Goal: Information Seeking & Learning: Learn about a topic

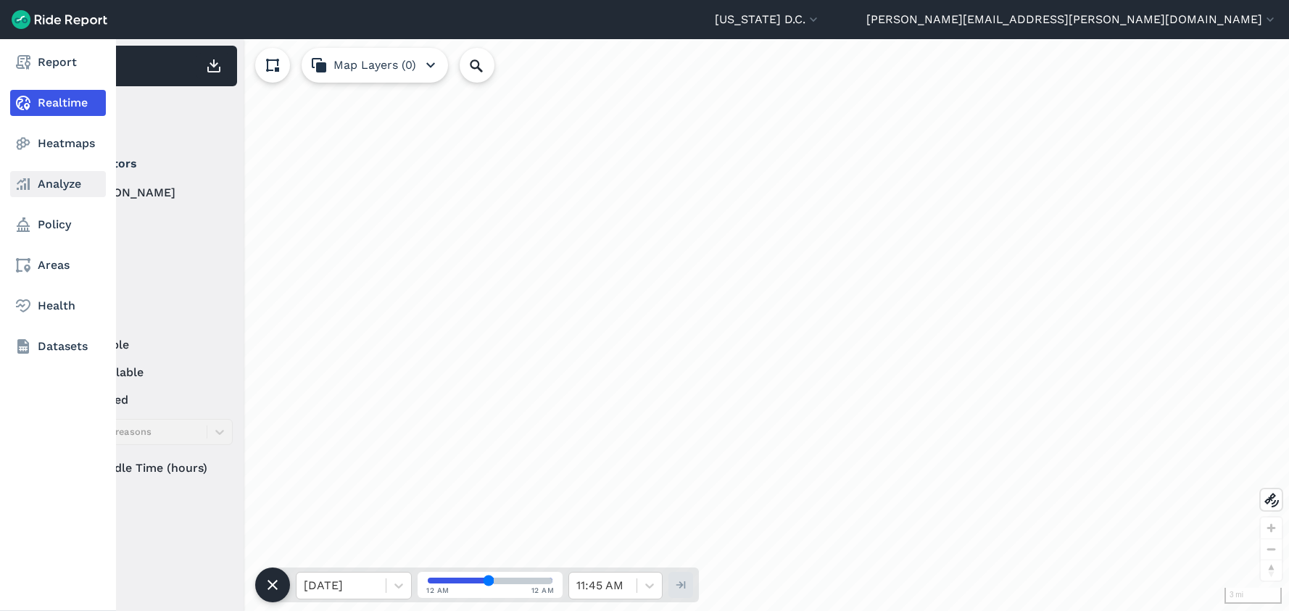
click at [64, 187] on link "Analyze" at bounding box center [58, 184] width 96 height 26
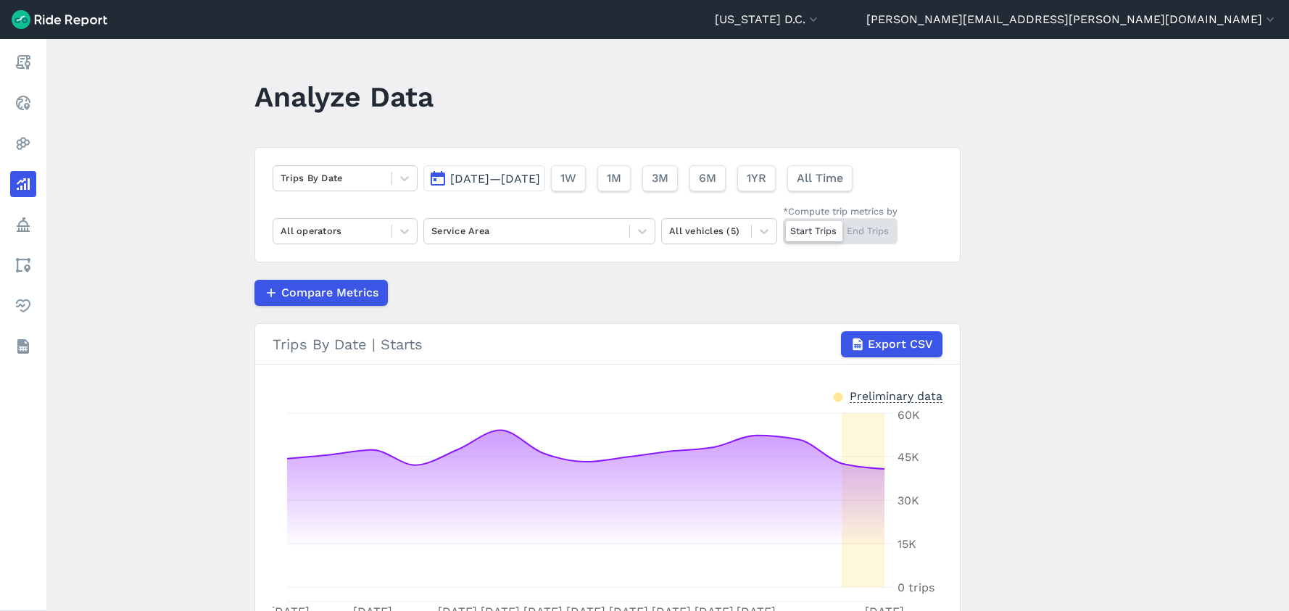
click at [484, 185] on span "[DATE]—[DATE]" at bounding box center [495, 179] width 90 height 14
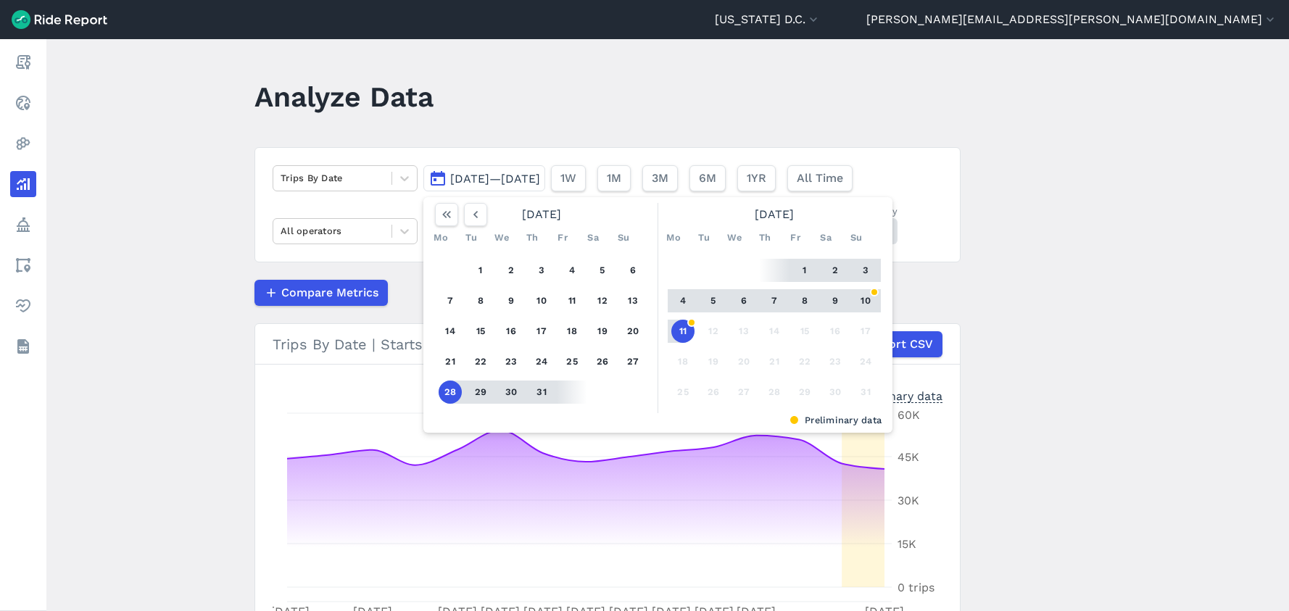
click at [676, 331] on button "11" at bounding box center [682, 331] width 23 height 23
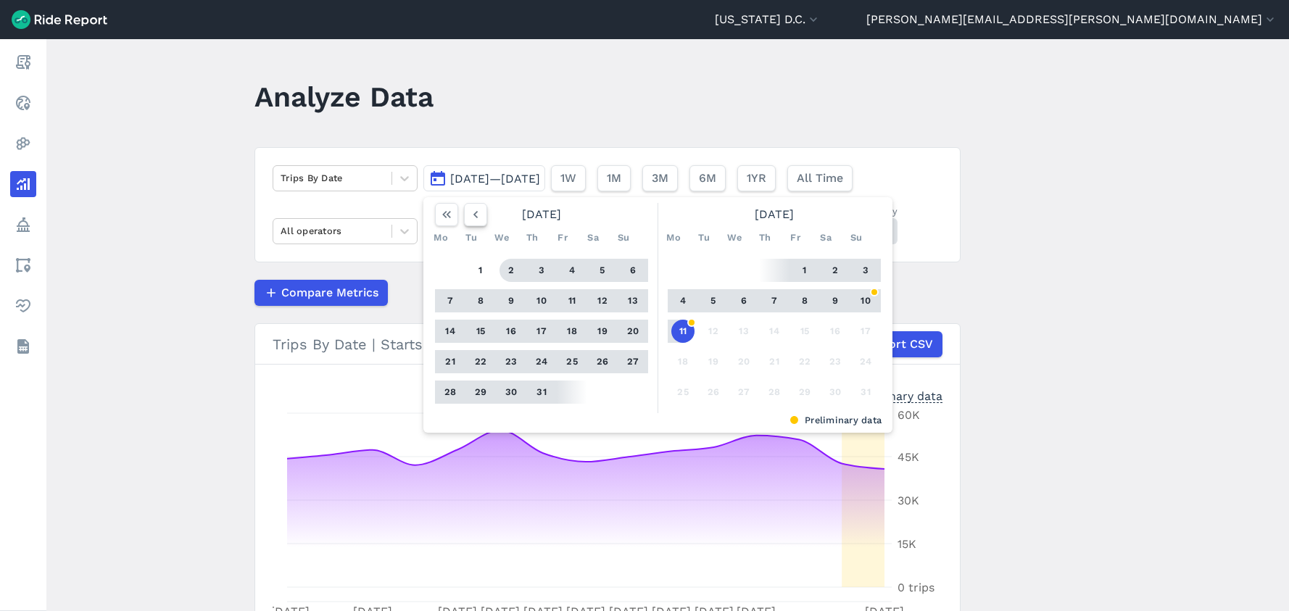
click at [483, 215] on button "button" at bounding box center [475, 214] width 23 height 23
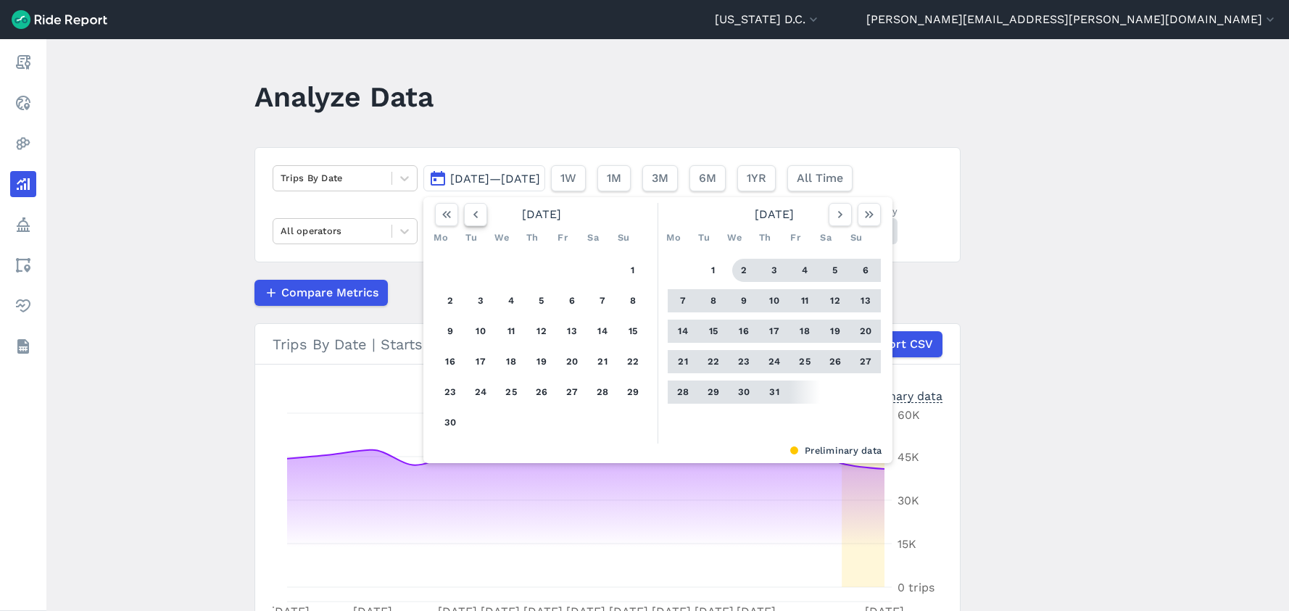
click at [479, 215] on icon "button" at bounding box center [475, 214] width 15 height 15
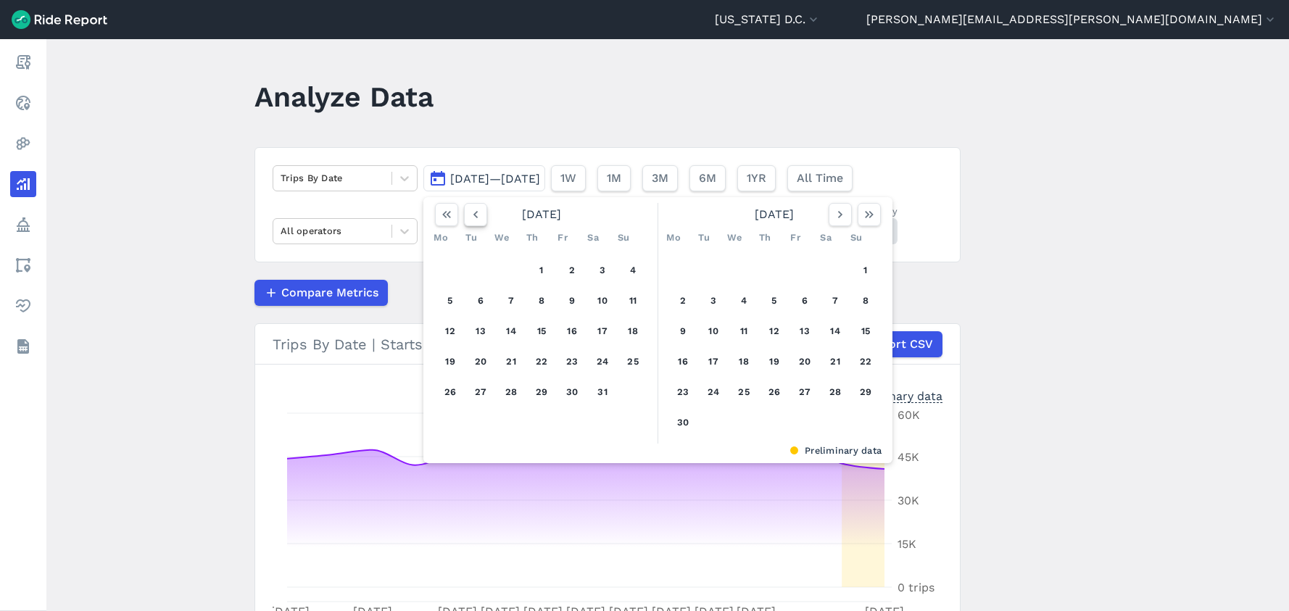
click at [479, 215] on icon "button" at bounding box center [475, 214] width 15 height 15
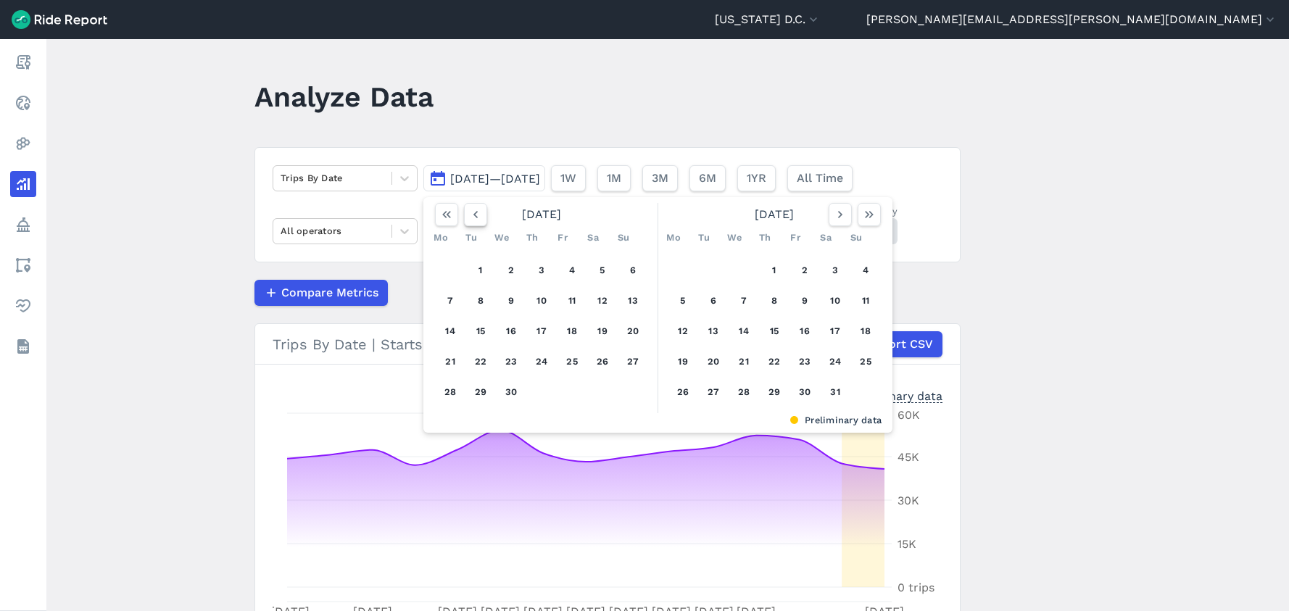
click at [476, 219] on icon "button" at bounding box center [475, 214] width 15 height 15
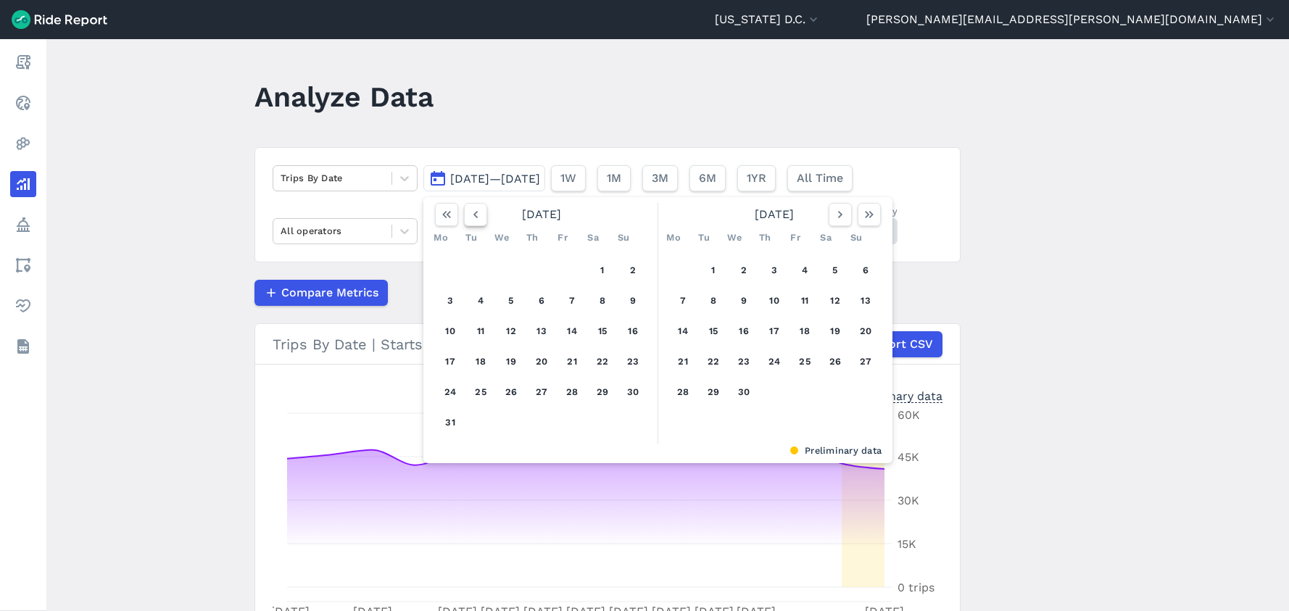
click at [476, 219] on icon "button" at bounding box center [475, 214] width 15 height 15
click at [475, 210] on icon "button" at bounding box center [475, 214] width 15 height 15
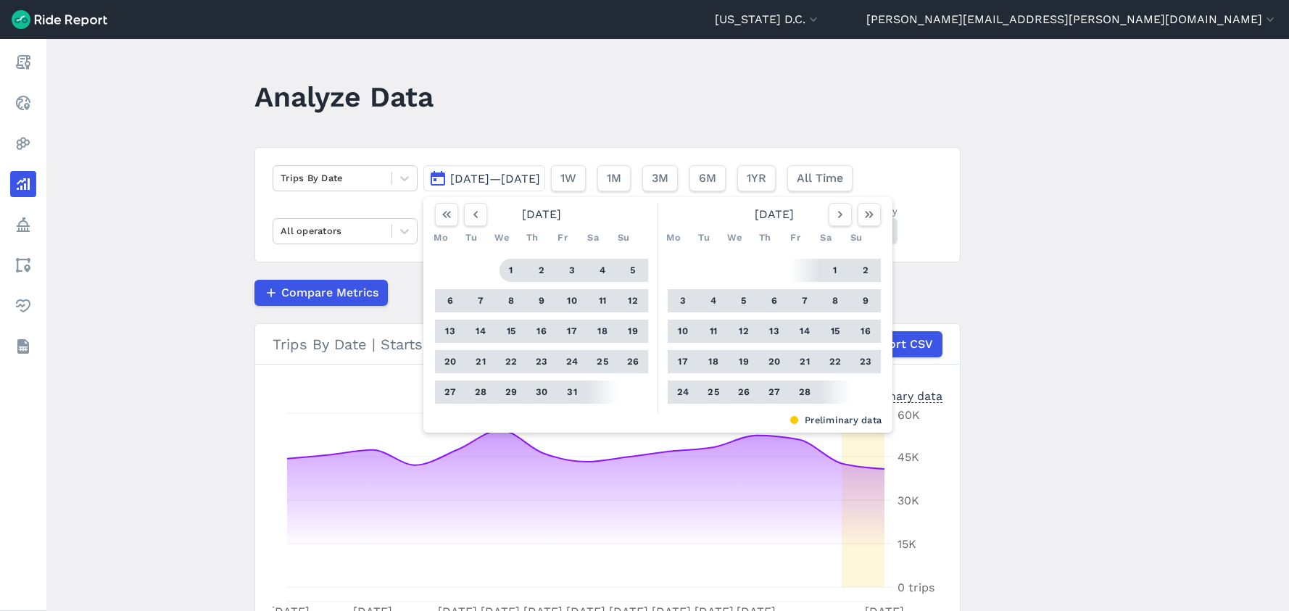
click at [508, 269] on button "1" at bounding box center [511, 270] width 23 height 23
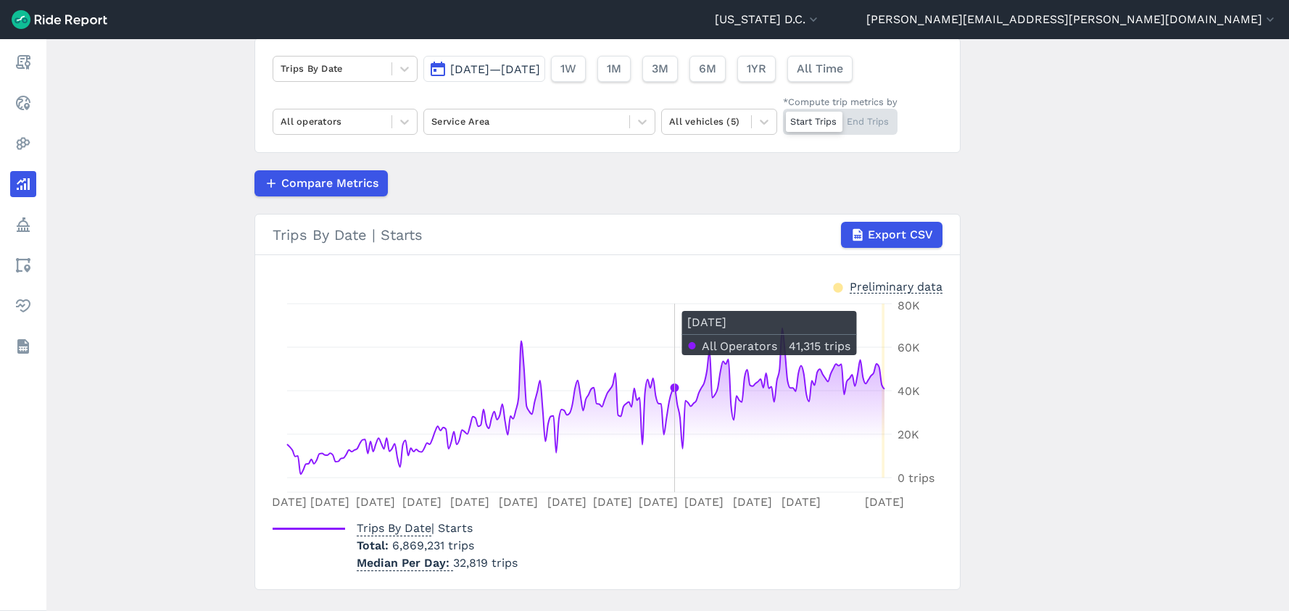
scroll to position [141, 0]
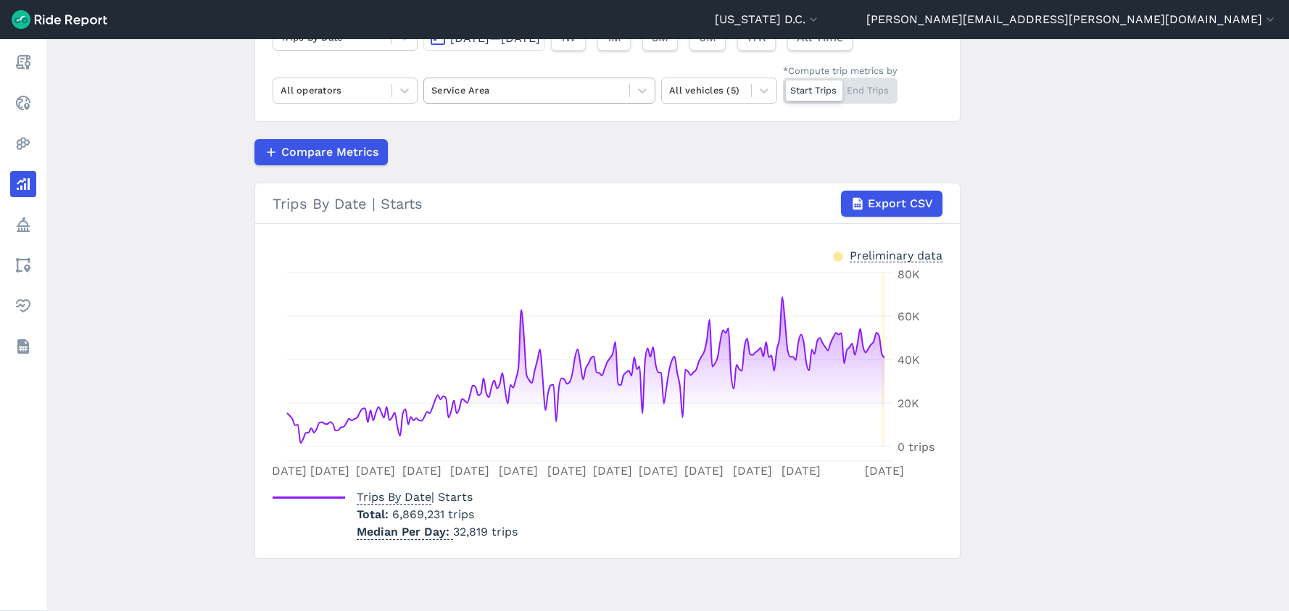
click at [472, 88] on div at bounding box center [526, 90] width 191 height 17
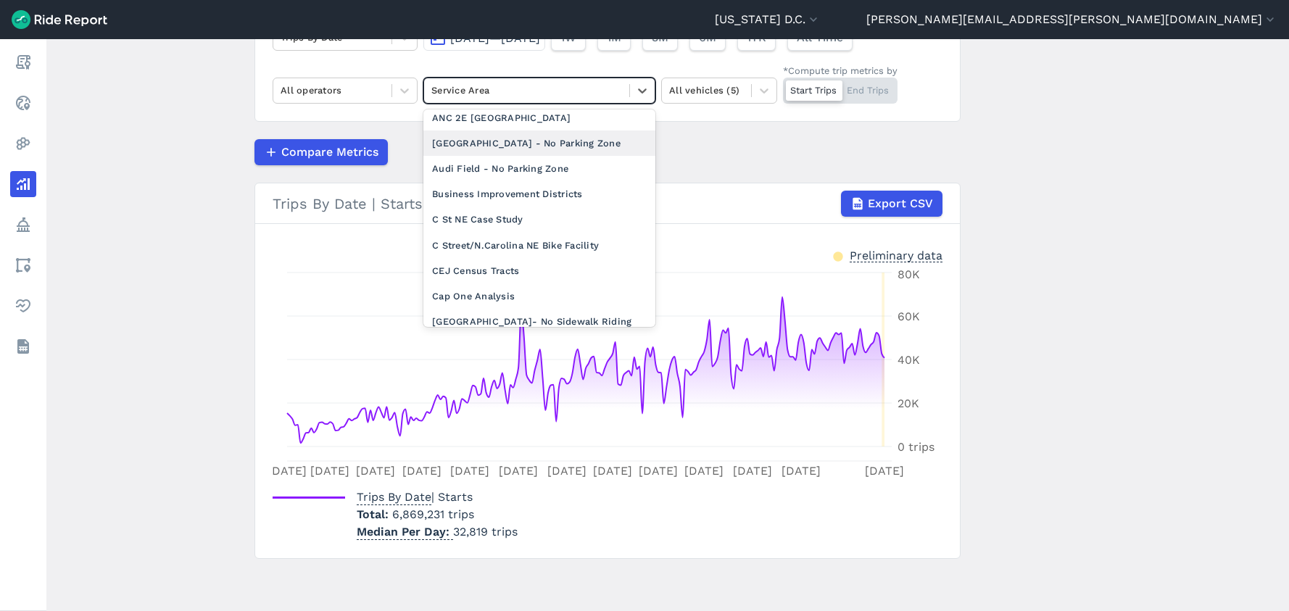
scroll to position [109, 0]
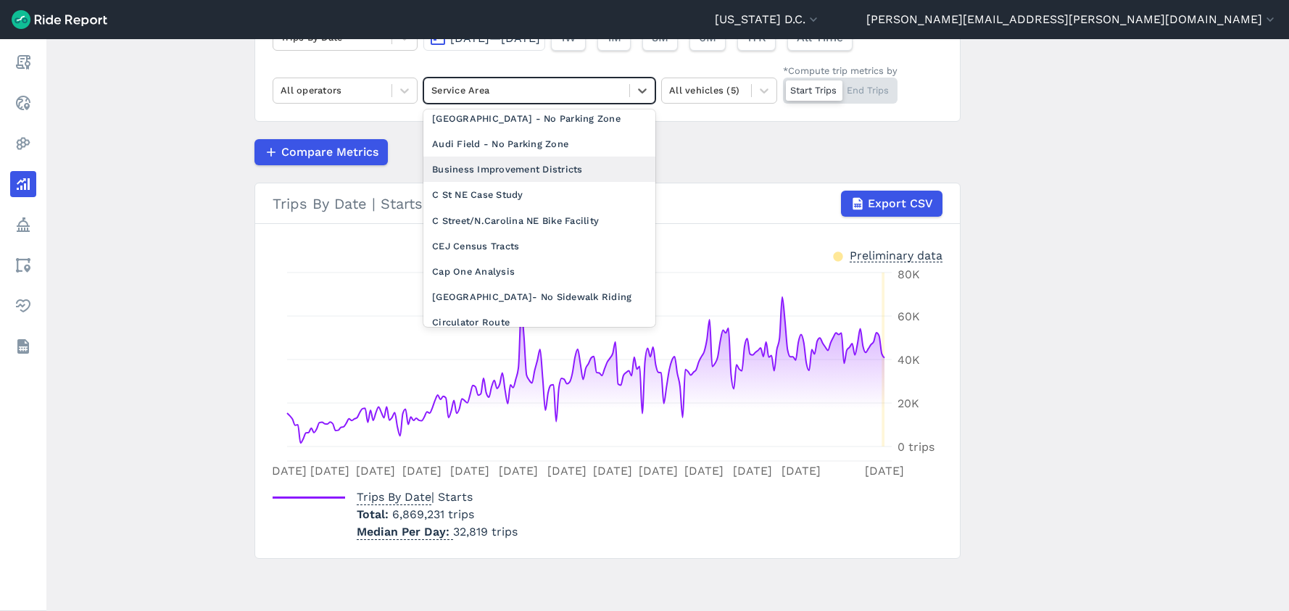
click at [505, 173] on div "Business Improvement Districts" at bounding box center [539, 169] width 232 height 25
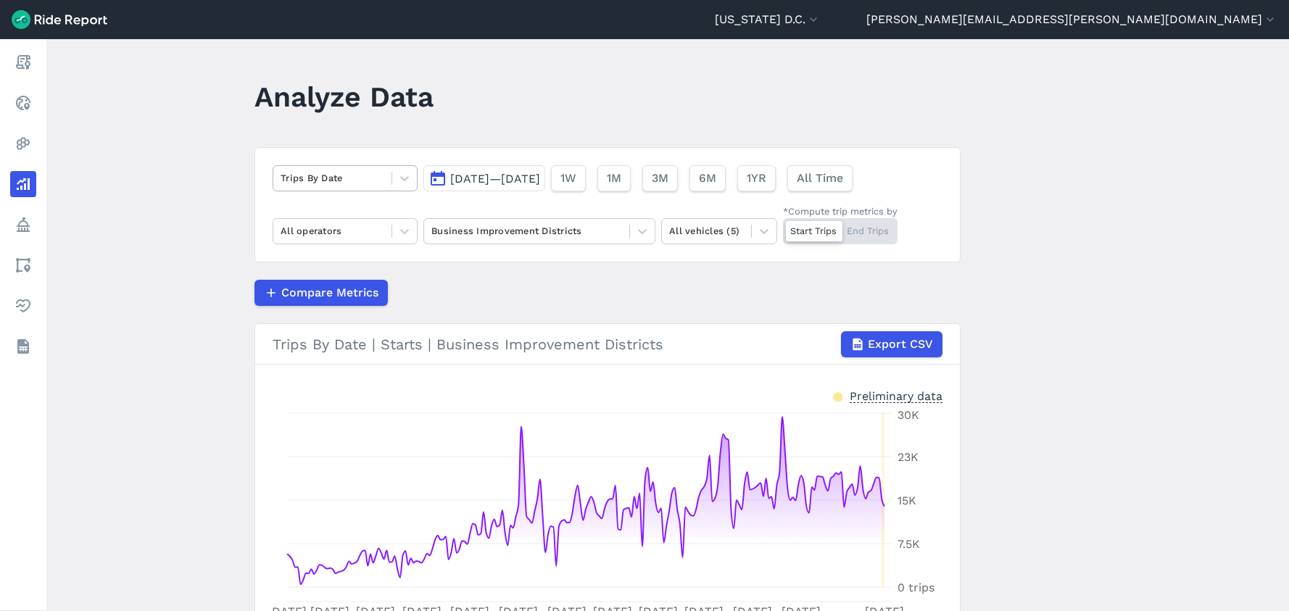
click at [339, 186] on div at bounding box center [333, 178] width 104 height 17
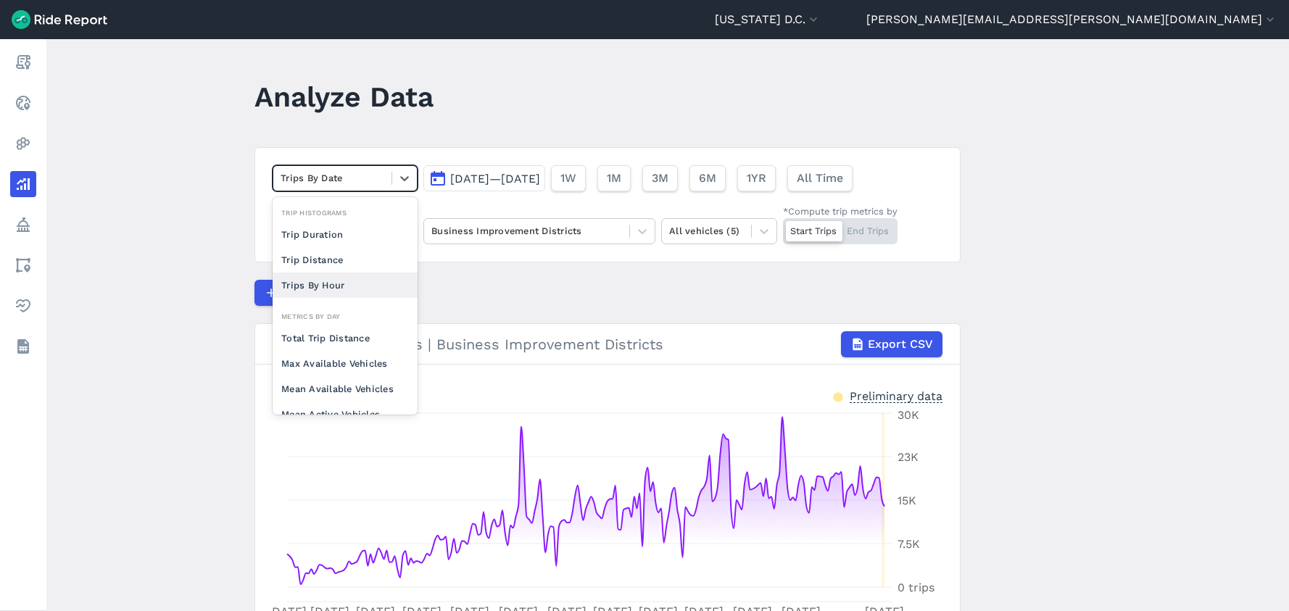
click at [323, 283] on div "Trips By Hour" at bounding box center [345, 285] width 145 height 25
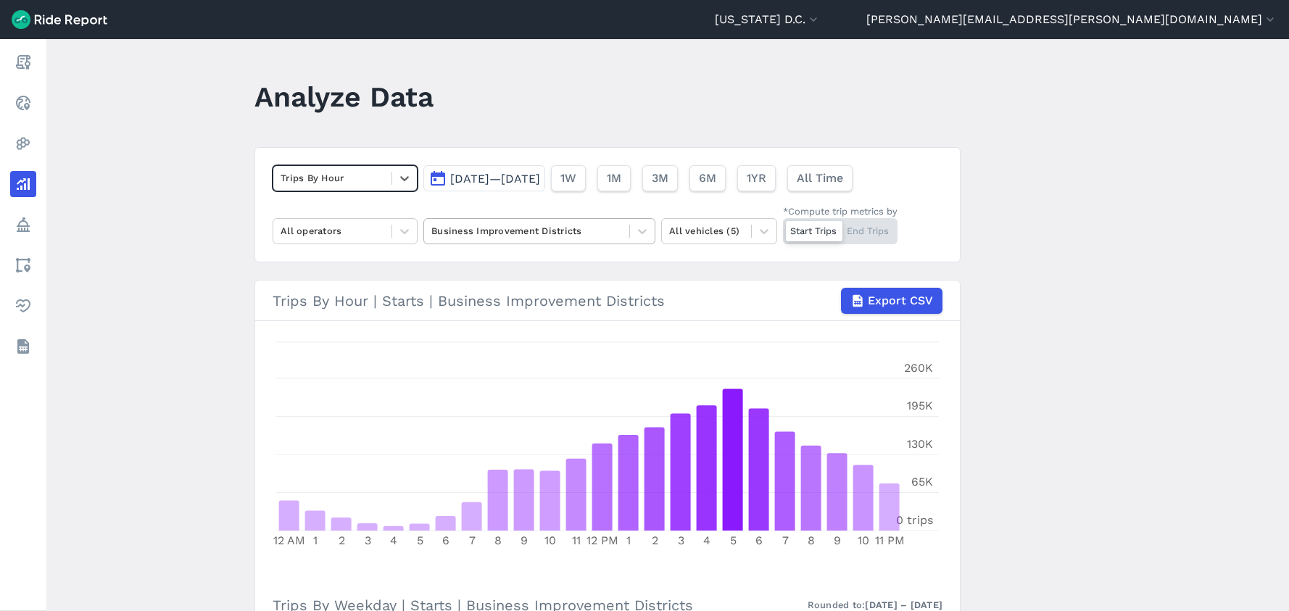
click at [582, 229] on div at bounding box center [526, 231] width 191 height 17
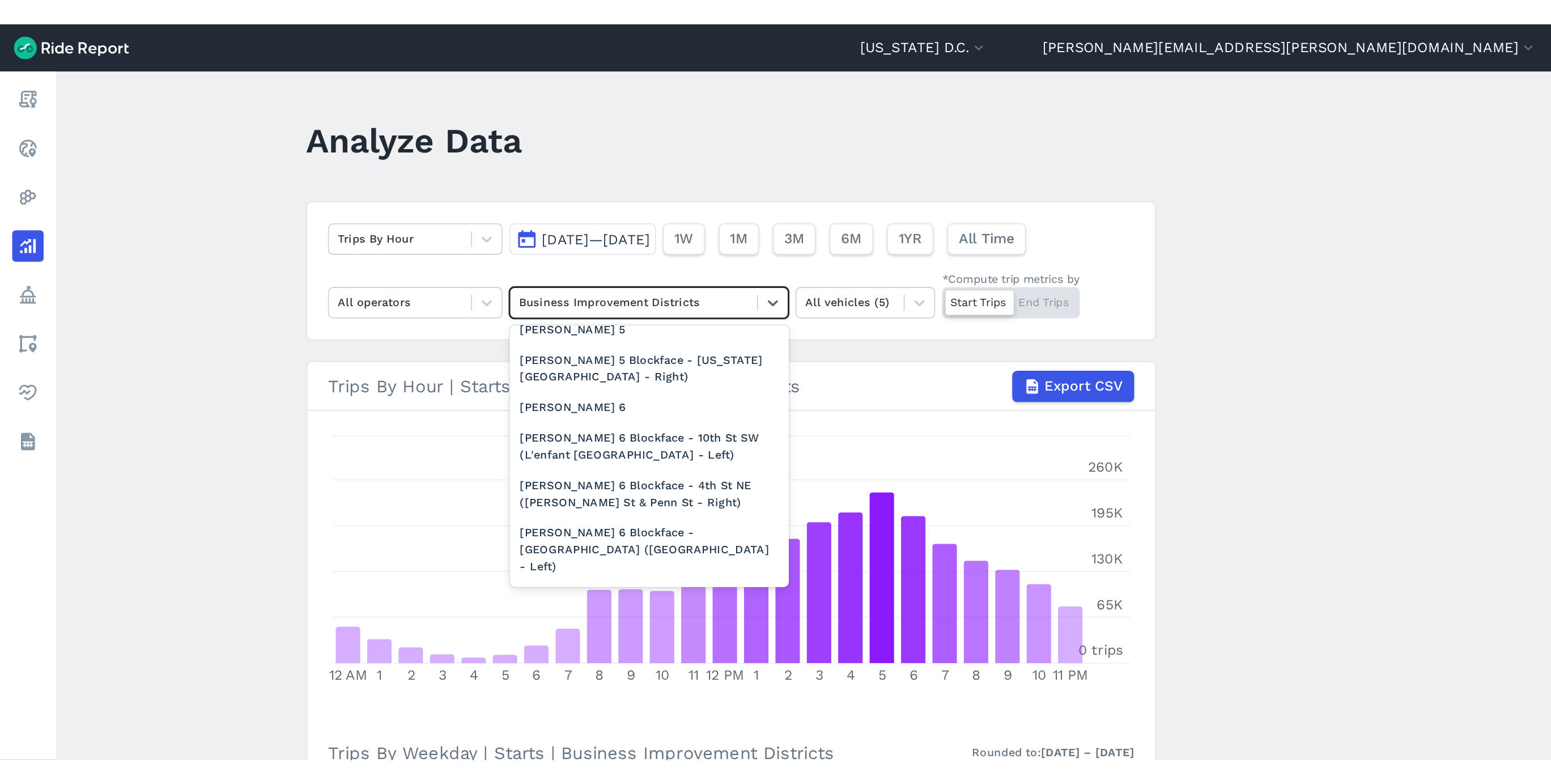
scroll to position [1665, 0]
